Goal: Task Accomplishment & Management: Manage account settings

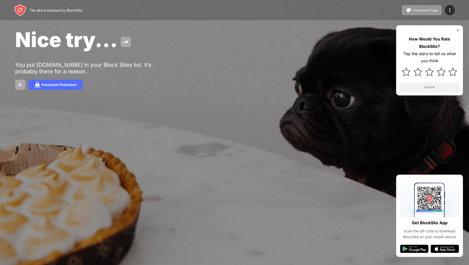
click at [329, 106] on div "Nice try... You put youtube.com in your Block Sites list. It’s probably there f…" at bounding box center [234, 58] width 469 height 117
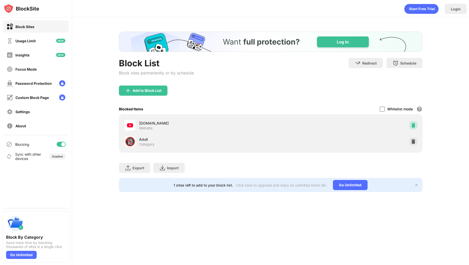
click at [413, 125] on img at bounding box center [413, 125] width 5 height 5
